Goal: Information Seeking & Learning: Learn about a topic

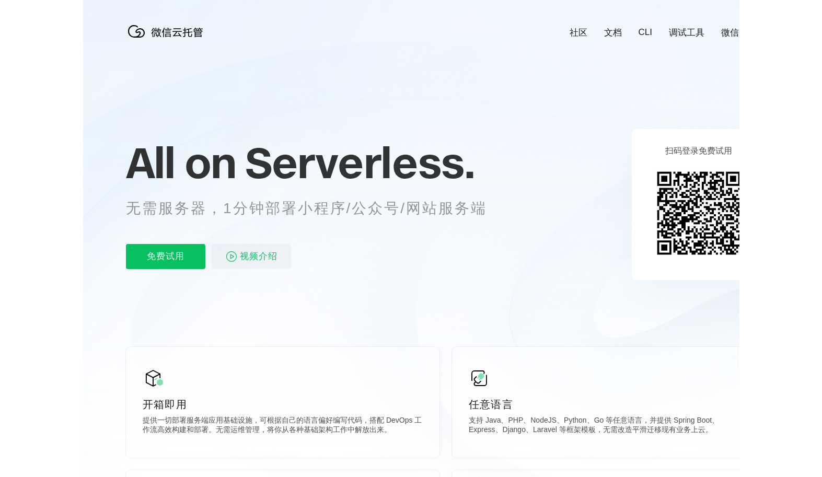
scroll to position [0, 1858]
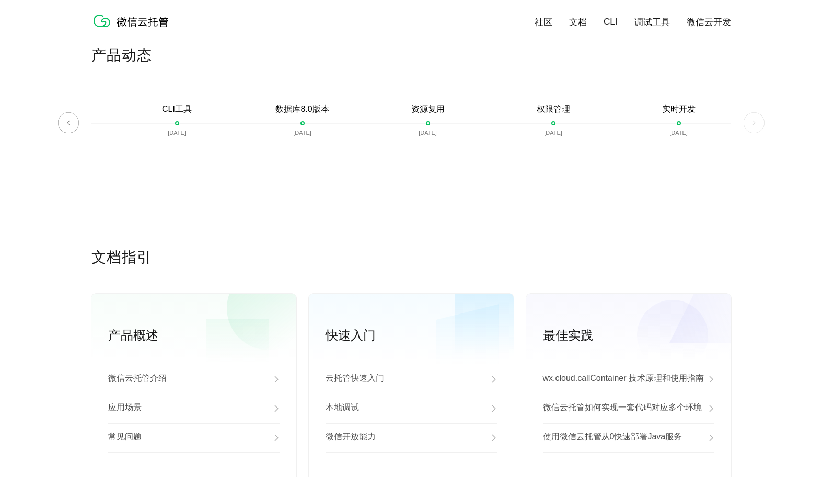
scroll to position [2591, 0]
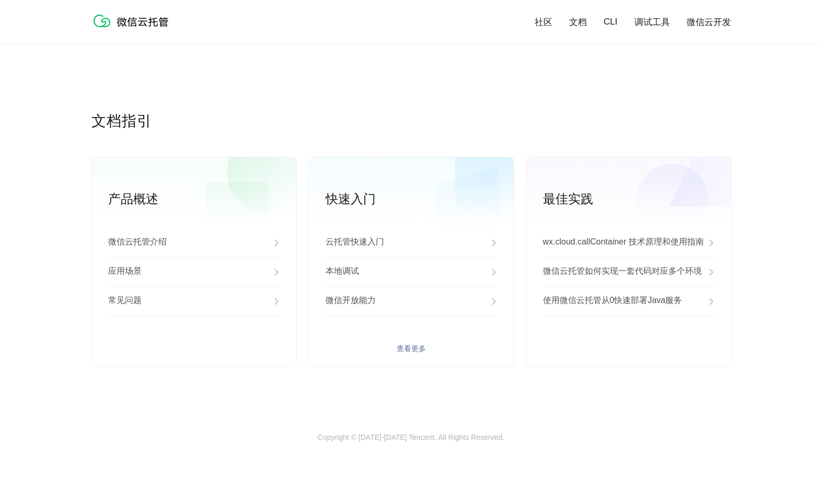
click at [496, 246] on img at bounding box center [494, 243] width 6 height 13
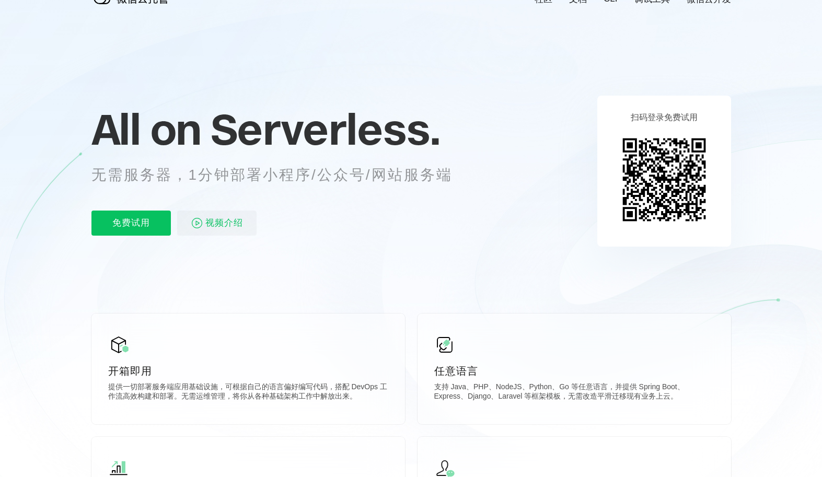
scroll to position [0, 0]
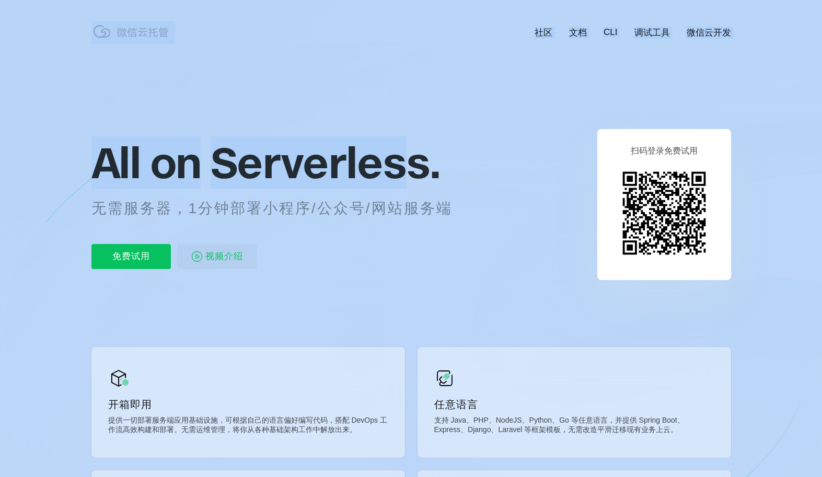
drag, startPoint x: 87, startPoint y: 159, endPoint x: 413, endPoint y: 166, distance: 326.1
click at [406, 166] on span "Serverless." at bounding box center [325, 162] width 229 height 52
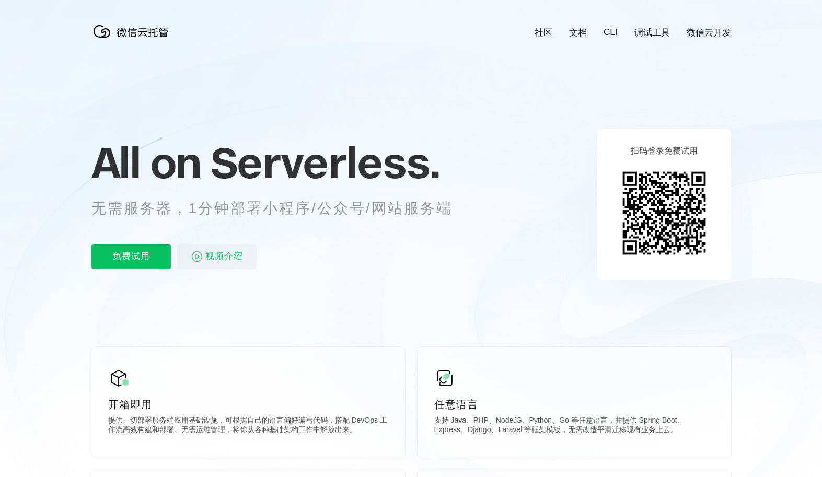
click at [443, 167] on p "All on Serverless." at bounding box center [284, 162] width 387 height 46
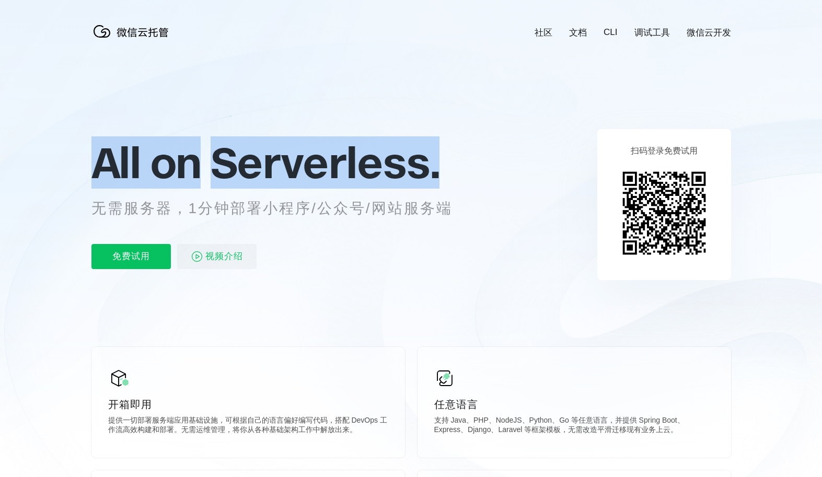
drag, startPoint x: 439, startPoint y: 170, endPoint x: 97, endPoint y: 172, distance: 342.2
click at [97, 172] on p "All on Serverless." at bounding box center [284, 162] width 387 height 46
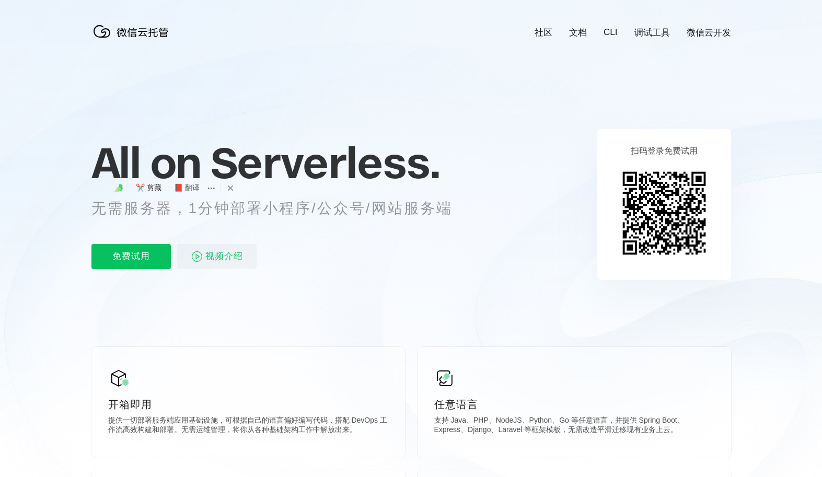
click at [183, 170] on span "All on" at bounding box center [145, 162] width 109 height 52
click at [218, 170] on span "Serverless." at bounding box center [325, 162] width 229 height 52
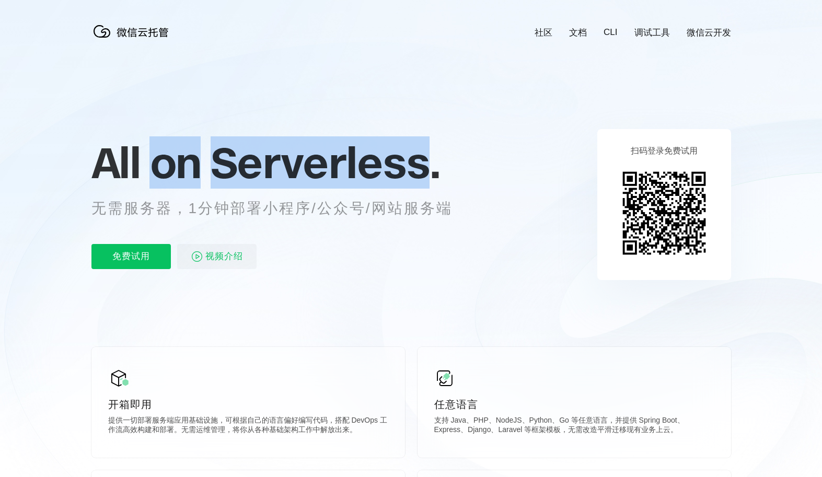
click at [218, 170] on span "Serverless." at bounding box center [325, 162] width 229 height 52
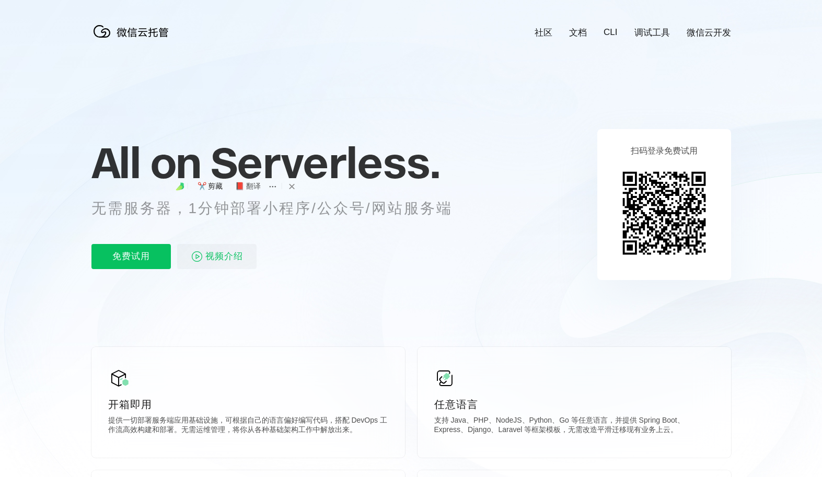
click at [300, 170] on span "Serverless." at bounding box center [325, 162] width 229 height 52
click at [360, 159] on span "Serverless." at bounding box center [325, 162] width 229 height 52
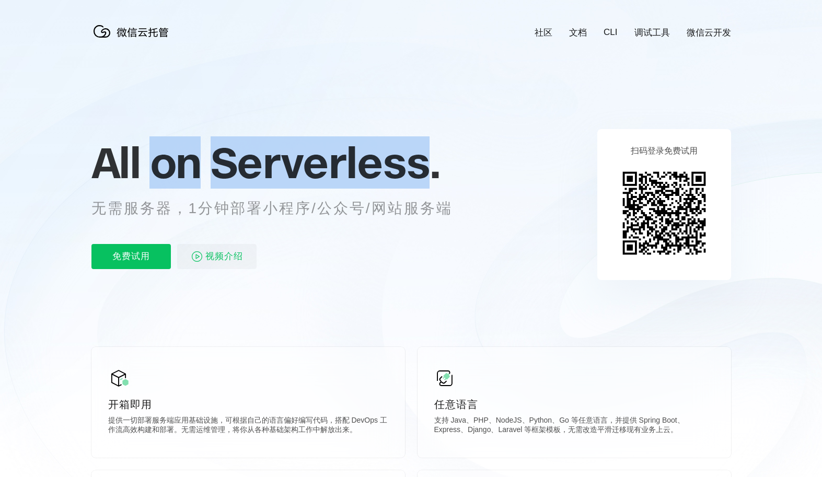
click at [360, 159] on span "Serverless." at bounding box center [325, 162] width 229 height 52
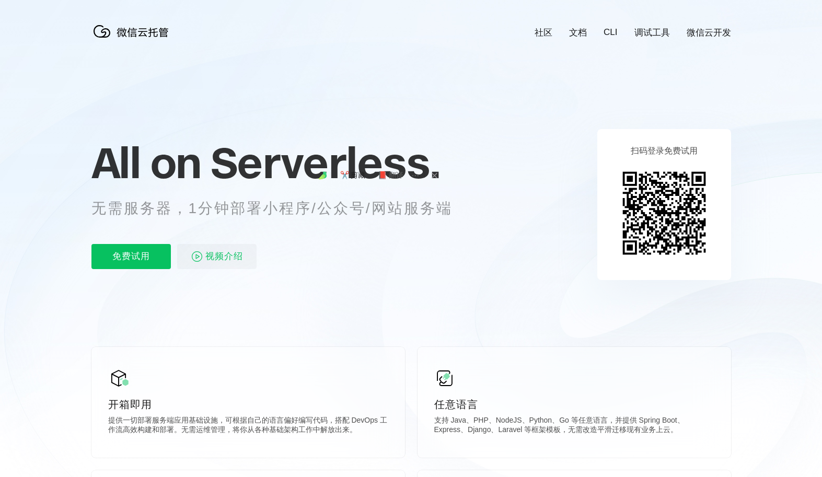
click at [376, 156] on span "Serverless." at bounding box center [325, 162] width 229 height 52
